Goal: Information Seeking & Learning: Understand process/instructions

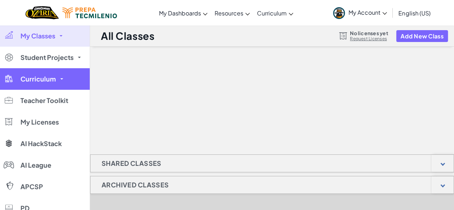
click at [64, 81] on link "Curriculum" at bounding box center [45, 79] width 90 height 22
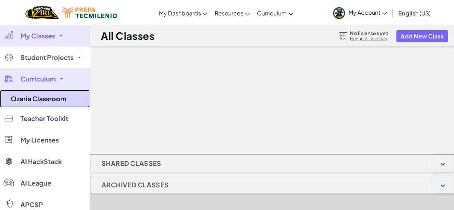
click at [56, 96] on link "Ozaria Classroom" at bounding box center [45, 99] width 90 height 18
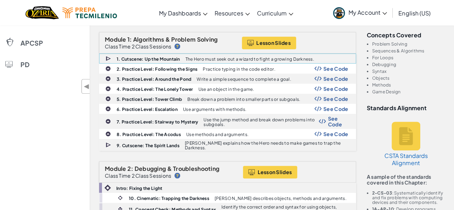
scroll to position [108, 0]
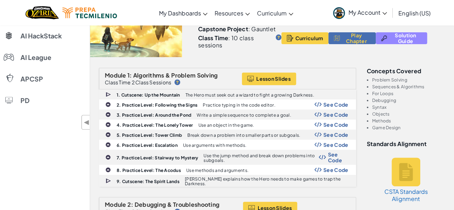
click at [417, 32] on span "Solution Guide" at bounding box center [405, 37] width 32 height 11
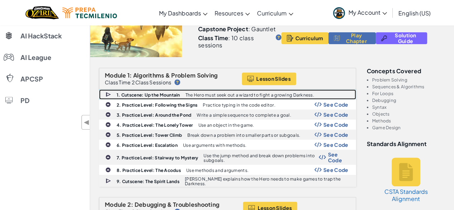
click at [108, 91] on img at bounding box center [108, 94] width 6 height 7
